Goal: Check status: Check status

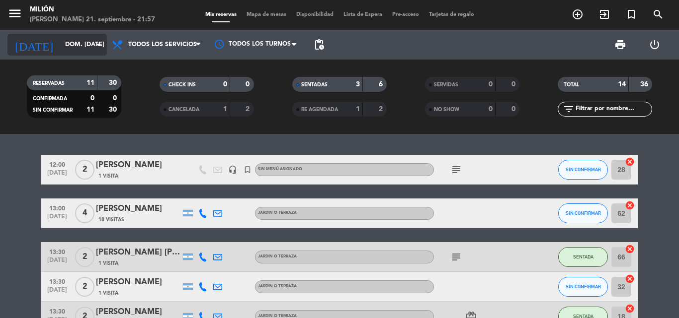
click at [68, 50] on input "dom. [DATE]" at bounding box center [102, 44] width 84 height 17
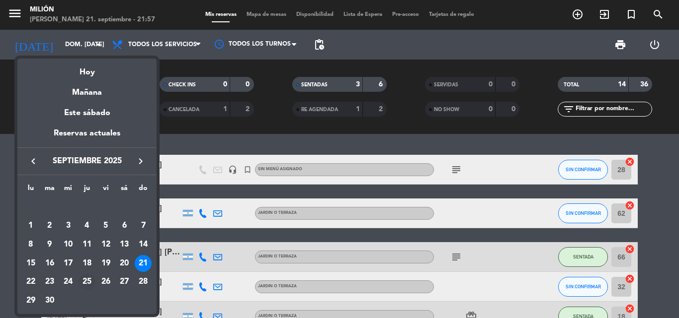
click at [89, 283] on div "25" at bounding box center [87, 282] width 17 height 17
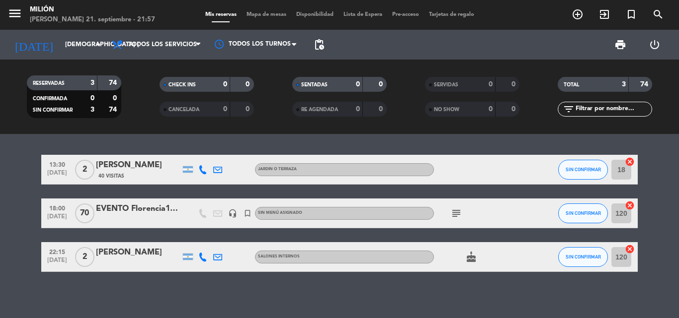
click at [455, 218] on icon "subject" at bounding box center [456, 214] width 12 height 12
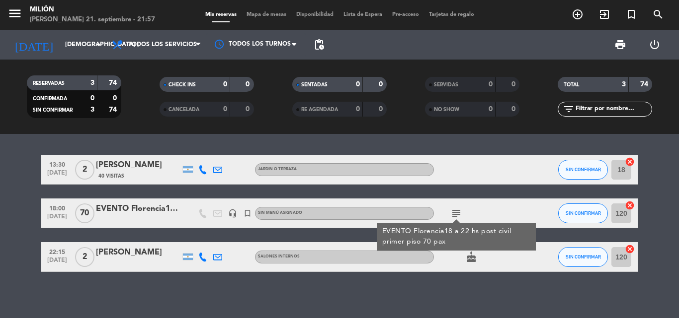
click at [349, 238] on div "13:30 [DATE] 2 [PERSON_NAME] 40 Visitas JARDIN o TERRAZA SIN CONFIRMAR 18 cance…" at bounding box center [339, 213] width 596 height 117
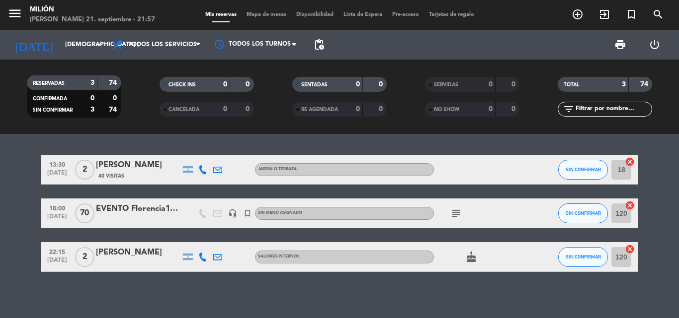
click at [454, 214] on icon "subject" at bounding box center [456, 214] width 12 height 12
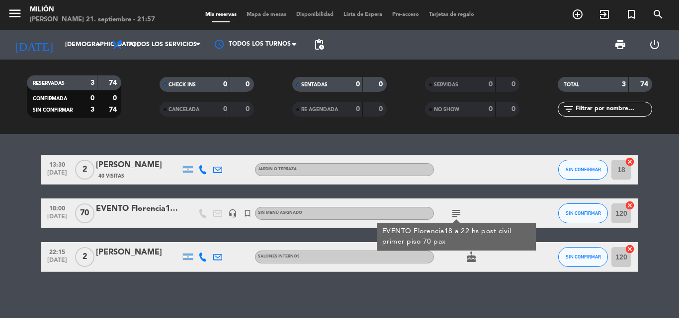
click at [319, 237] on div "13:30 [DATE] 2 [PERSON_NAME] 40 Visitas JARDIN o TERRAZA SIN CONFIRMAR 18 cance…" at bounding box center [339, 213] width 596 height 117
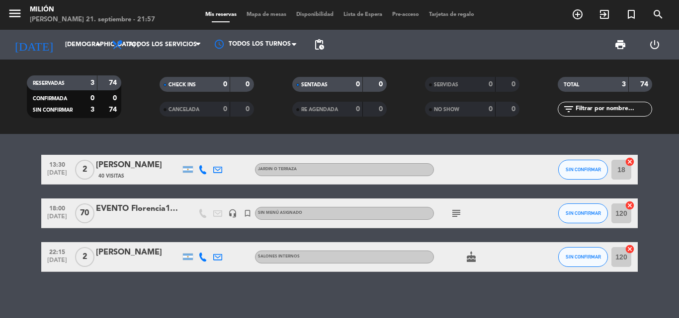
click at [454, 218] on icon "subject" at bounding box center [456, 214] width 12 height 12
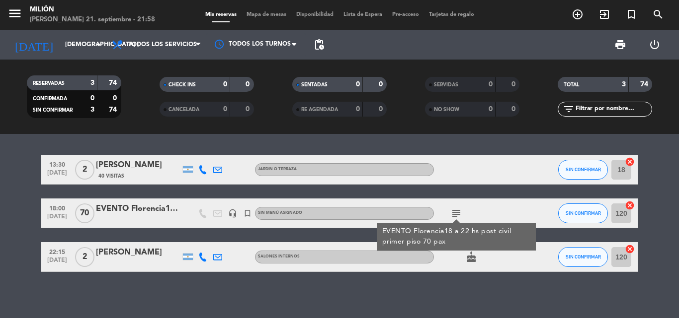
click at [291, 233] on div "13:30 [DATE] 2 [PERSON_NAME] 40 Visitas JARDIN o TERRAZA SIN CONFIRMAR 18 cance…" at bounding box center [339, 213] width 596 height 117
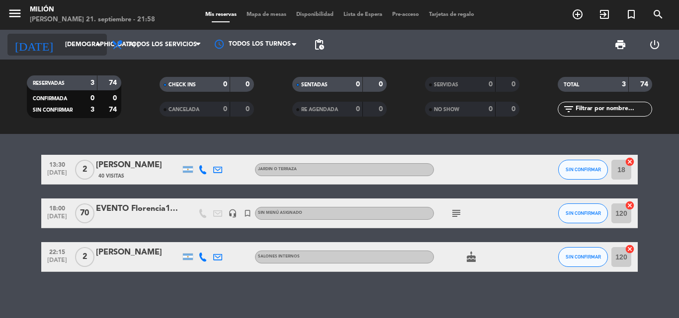
click at [92, 45] on input "[DEMOGRAPHIC_DATA] [DATE]" at bounding box center [102, 44] width 84 height 17
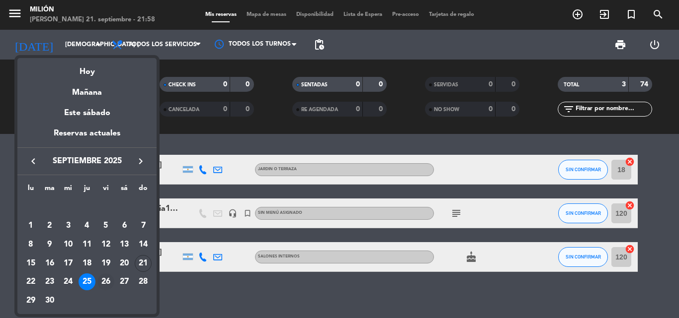
click at [106, 285] on div "26" at bounding box center [105, 282] width 17 height 17
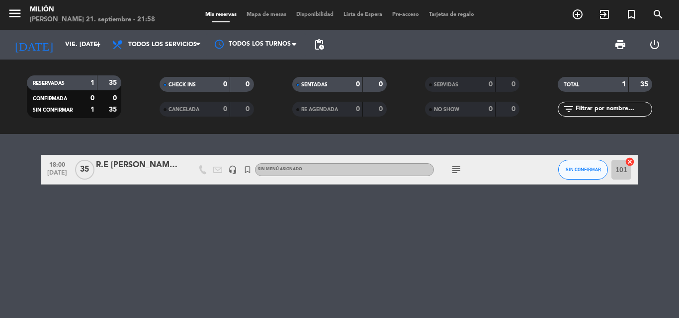
click at [455, 173] on icon "subject" at bounding box center [456, 170] width 12 height 12
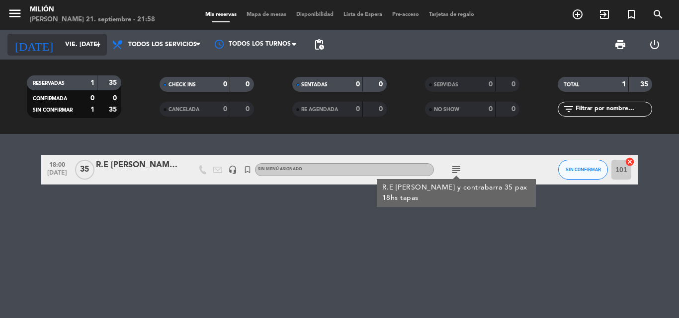
click at [95, 42] on icon "arrow_drop_down" at bounding box center [98, 45] width 12 height 12
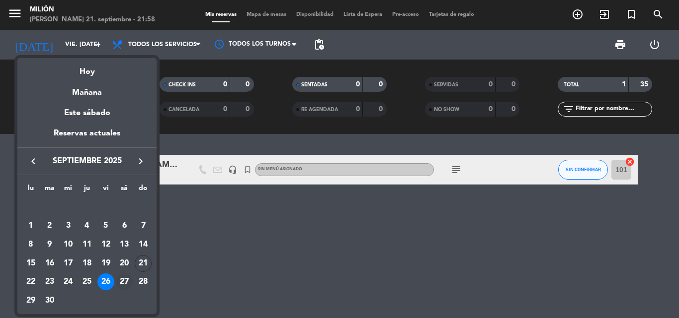
click at [124, 280] on div "27" at bounding box center [124, 282] width 17 height 17
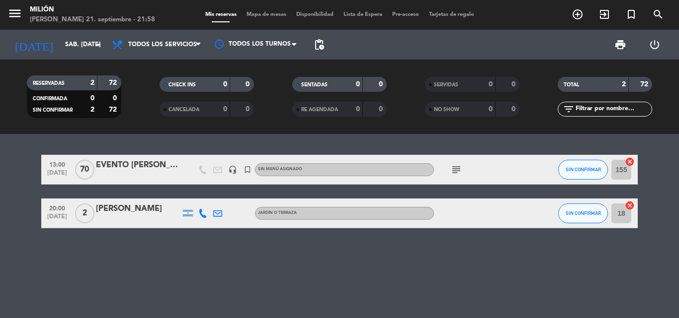
click at [457, 173] on icon "subject" at bounding box center [456, 170] width 12 height 12
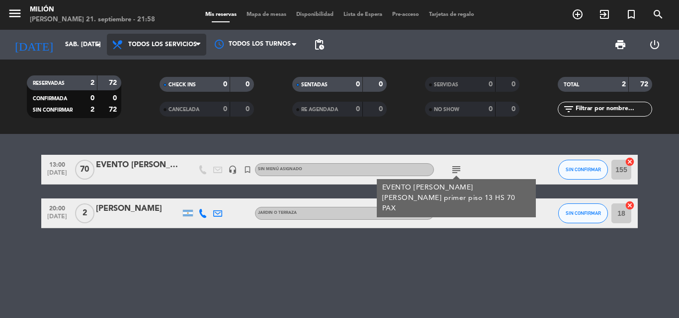
click at [164, 42] on span "Todos los servicios" at bounding box center [162, 44] width 69 height 7
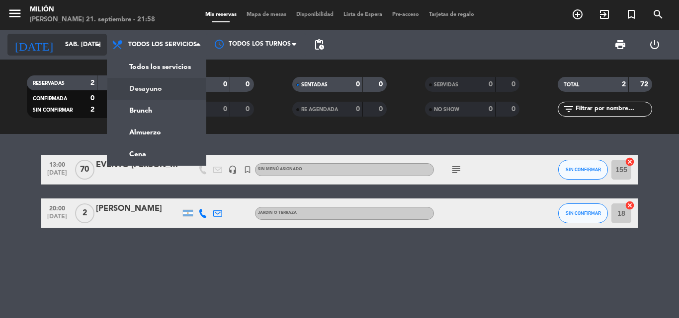
click at [73, 40] on input "sáb. [DATE]" at bounding box center [102, 44] width 84 height 17
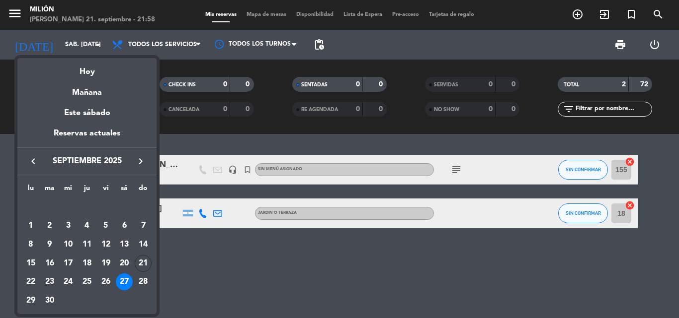
click at [140, 285] on div "28" at bounding box center [143, 282] width 17 height 17
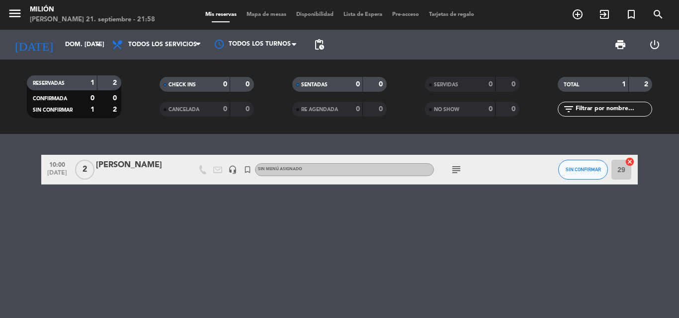
click at [452, 169] on icon "subject" at bounding box center [456, 170] width 12 height 12
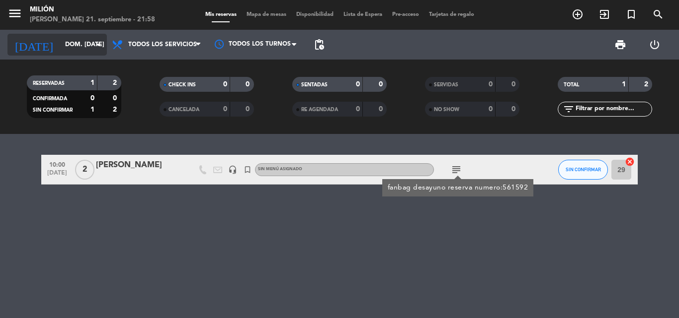
click at [103, 47] on icon "arrow_drop_down" at bounding box center [98, 45] width 12 height 12
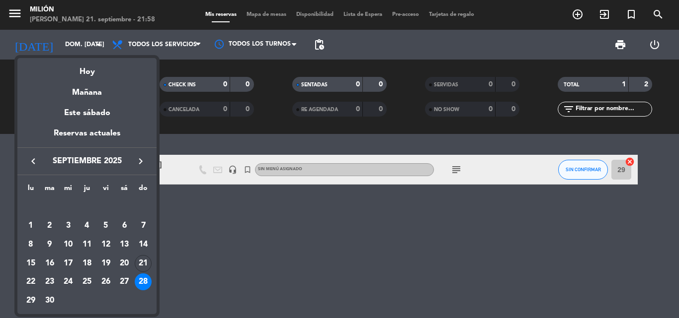
click at [137, 161] on icon "keyboard_arrow_right" at bounding box center [141, 162] width 12 height 12
click at [87, 219] on div "2" at bounding box center [87, 226] width 17 height 17
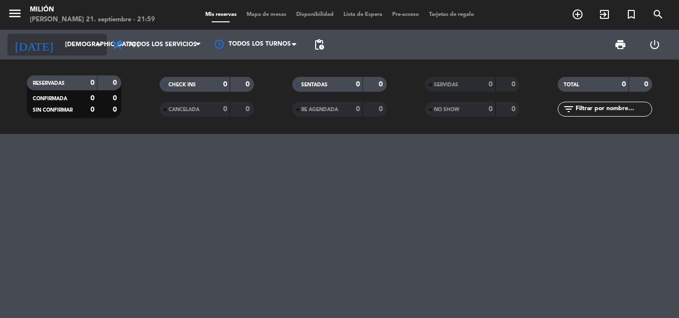
click at [82, 45] on input "[DEMOGRAPHIC_DATA] [DATE]" at bounding box center [102, 44] width 84 height 17
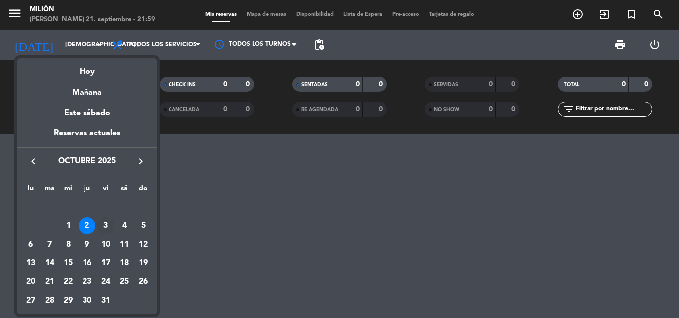
click at [108, 225] on div "3" at bounding box center [105, 226] width 17 height 17
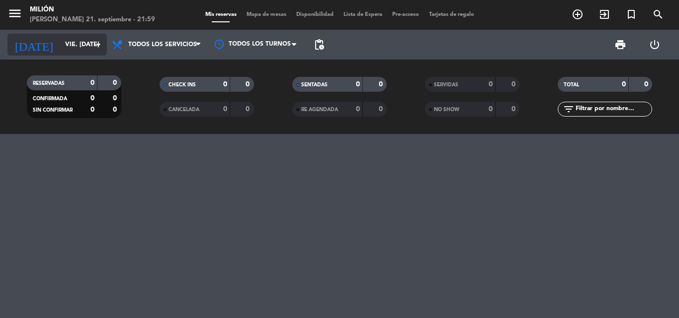
click at [70, 53] on input "vie. [DATE]" at bounding box center [102, 44] width 84 height 17
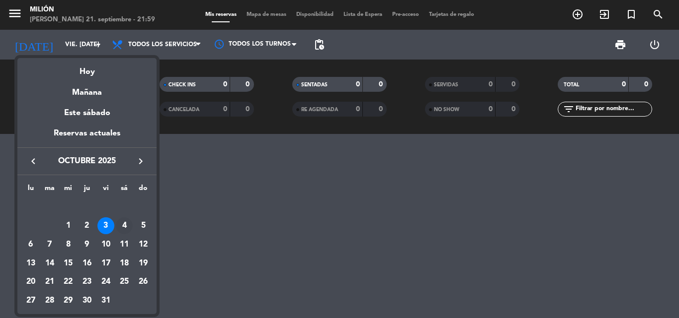
click at [127, 228] on div "4" at bounding box center [124, 226] width 17 height 17
type input "sáb. [DATE]"
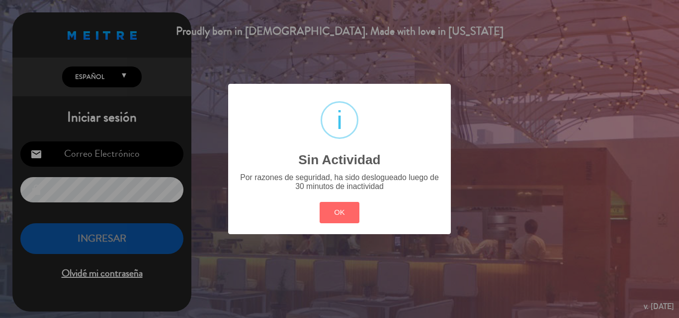
type input "[EMAIL_ADDRESS][DOMAIN_NAME]"
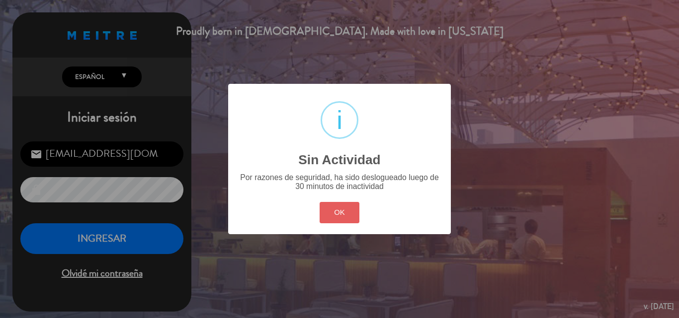
click at [358, 212] on button "OK" at bounding box center [339, 212] width 40 height 21
